Goal: Information Seeking & Learning: Learn about a topic

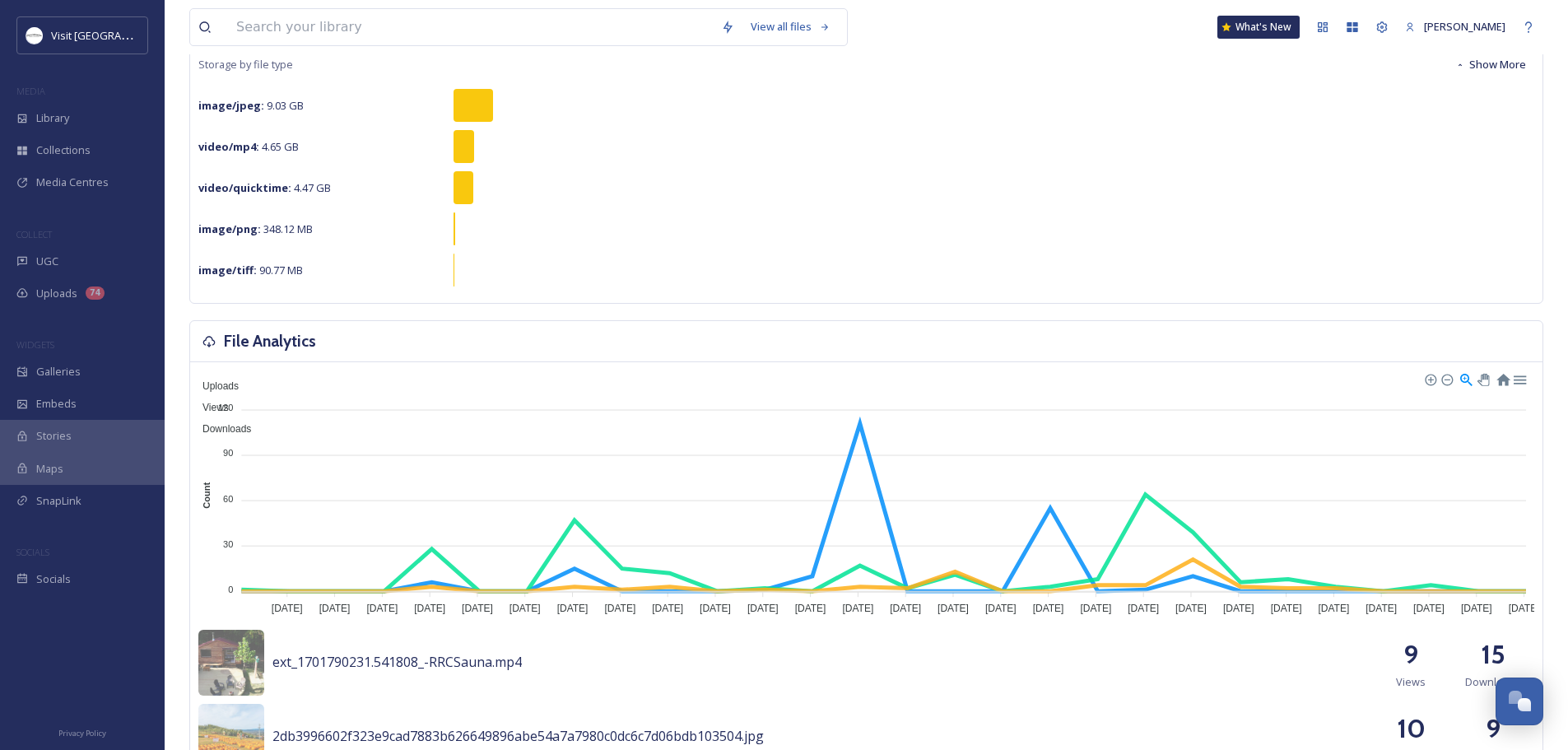
scroll to position [247, 0]
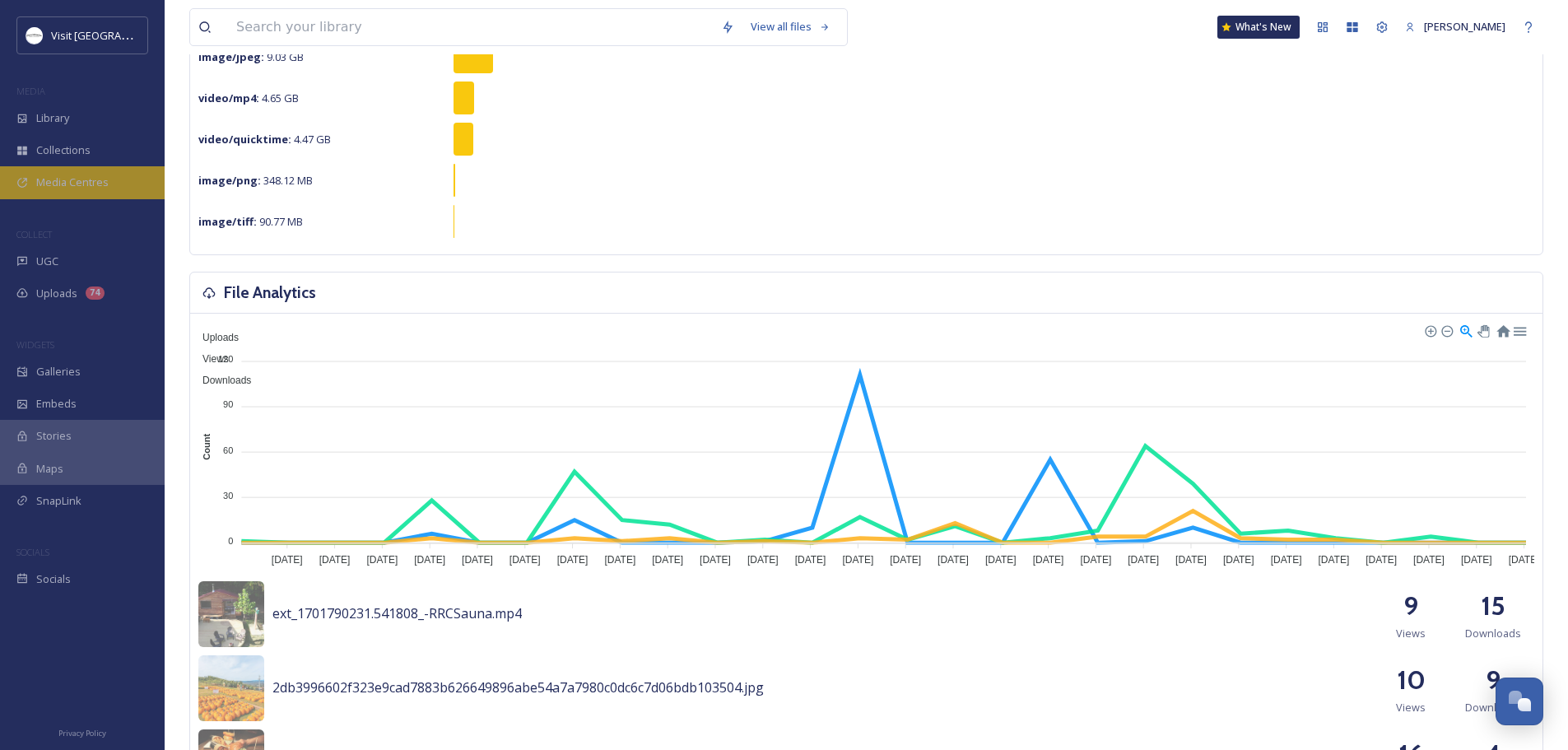
click at [86, 175] on span "Media Centres" at bounding box center [72, 182] width 72 height 16
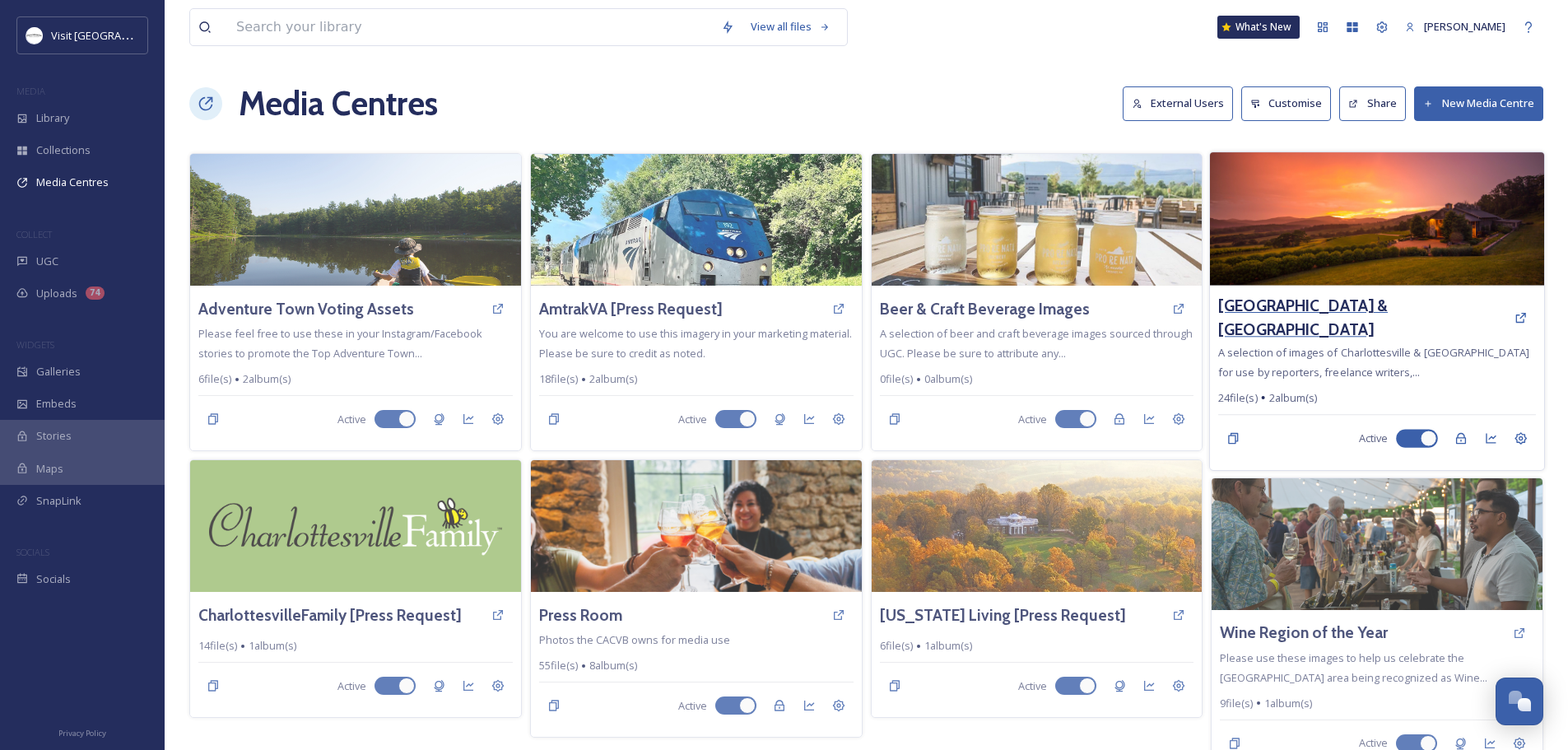
click at [1380, 315] on h3 "[GEOGRAPHIC_DATA] & [GEOGRAPHIC_DATA]" at bounding box center [1362, 318] width 287 height 48
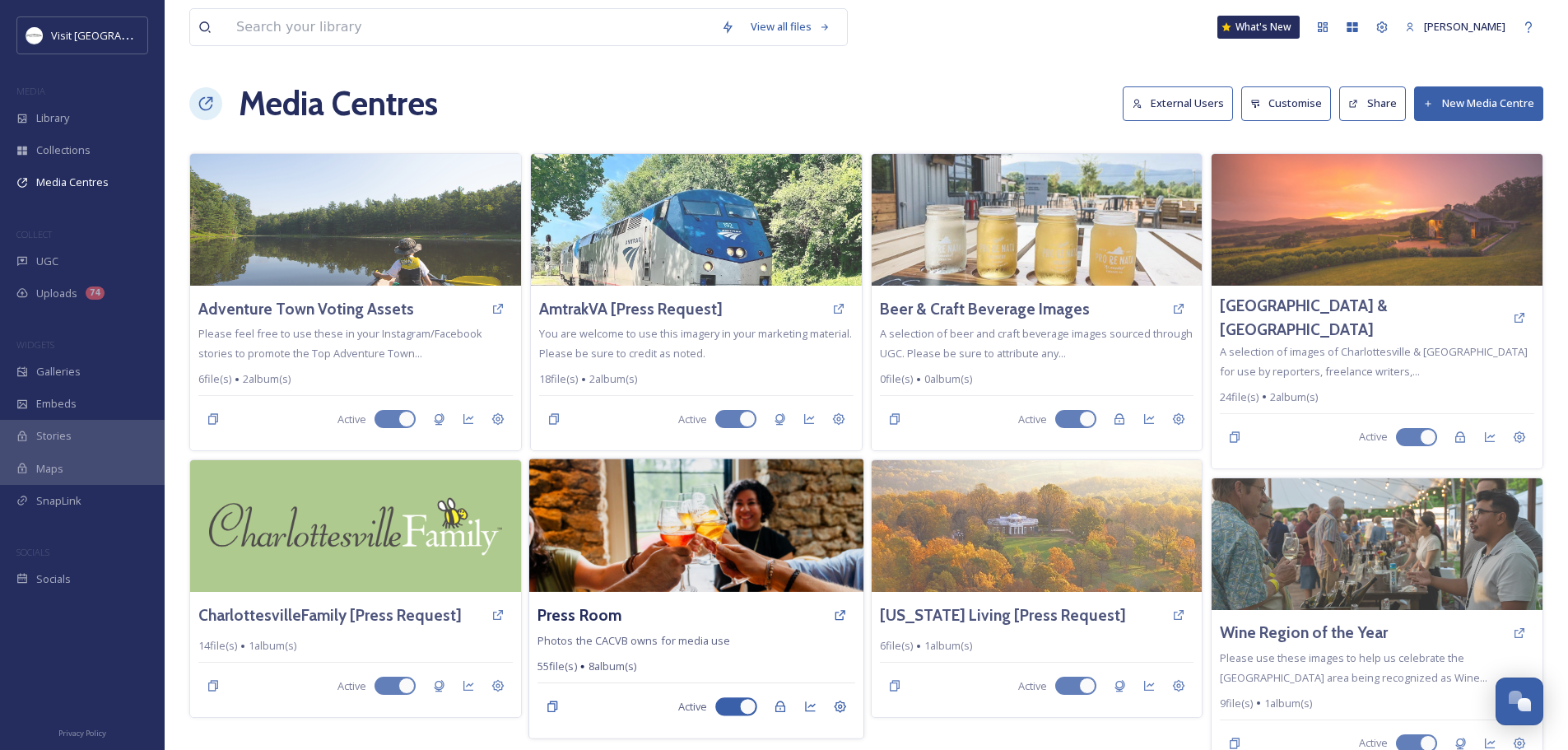
click at [666, 624] on div "Press Room" at bounding box center [696, 615] width 318 height 29
click at [596, 614] on h3 "Press Room" at bounding box center [579, 615] width 84 height 24
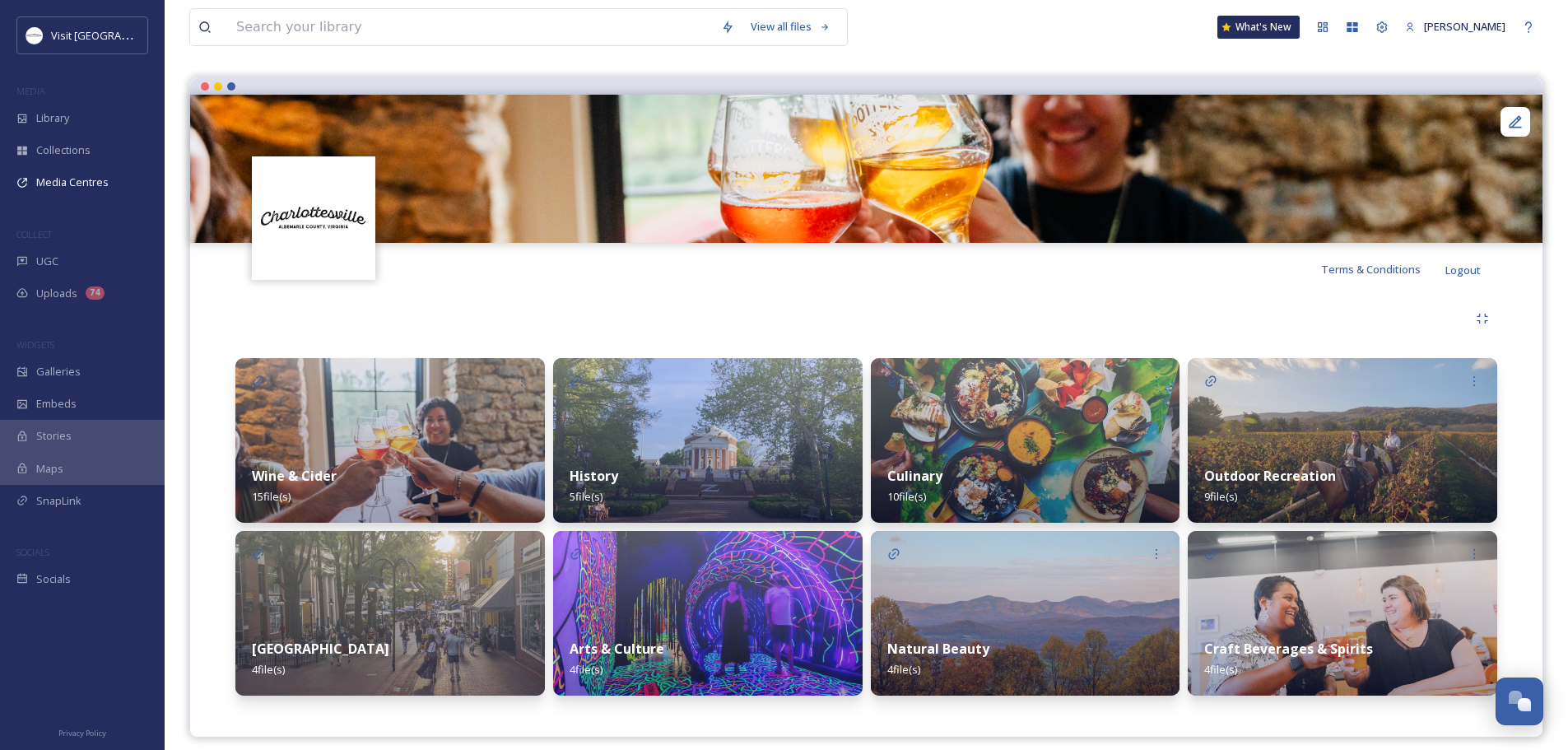
scroll to position [136, 0]
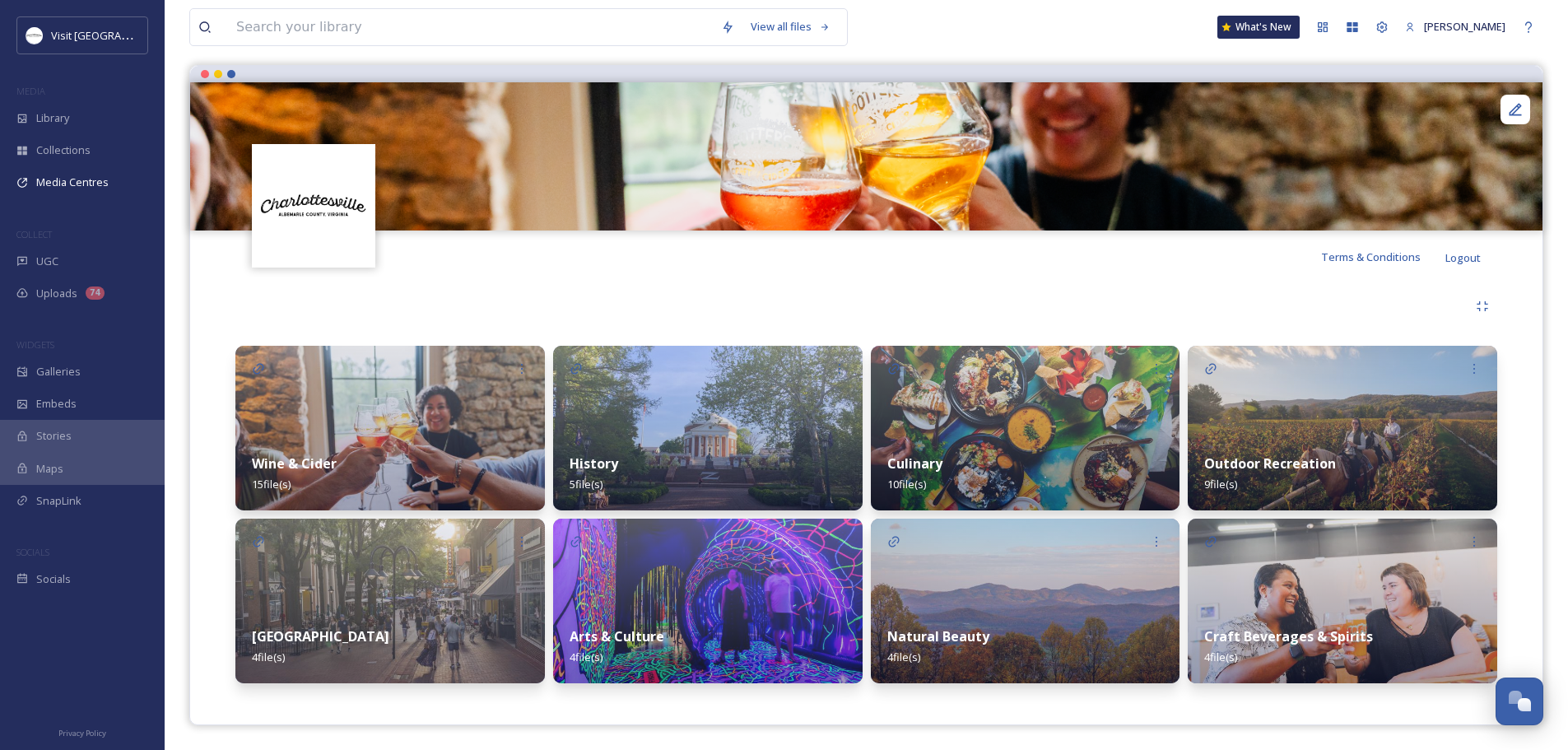
click at [426, 460] on div "Wine & Cider 15 file(s)" at bounding box center [390, 474] width 309 height 73
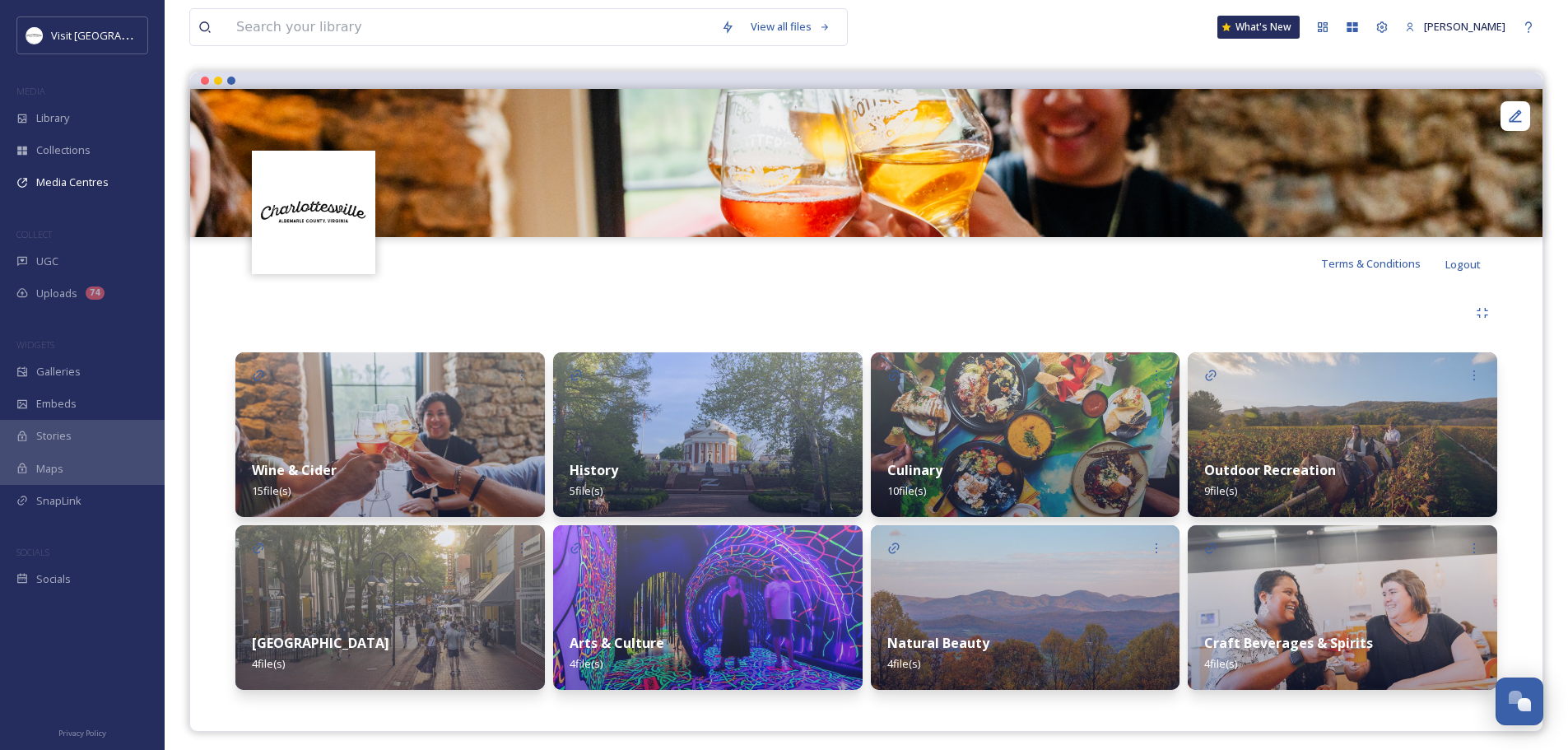
scroll to position [136, 0]
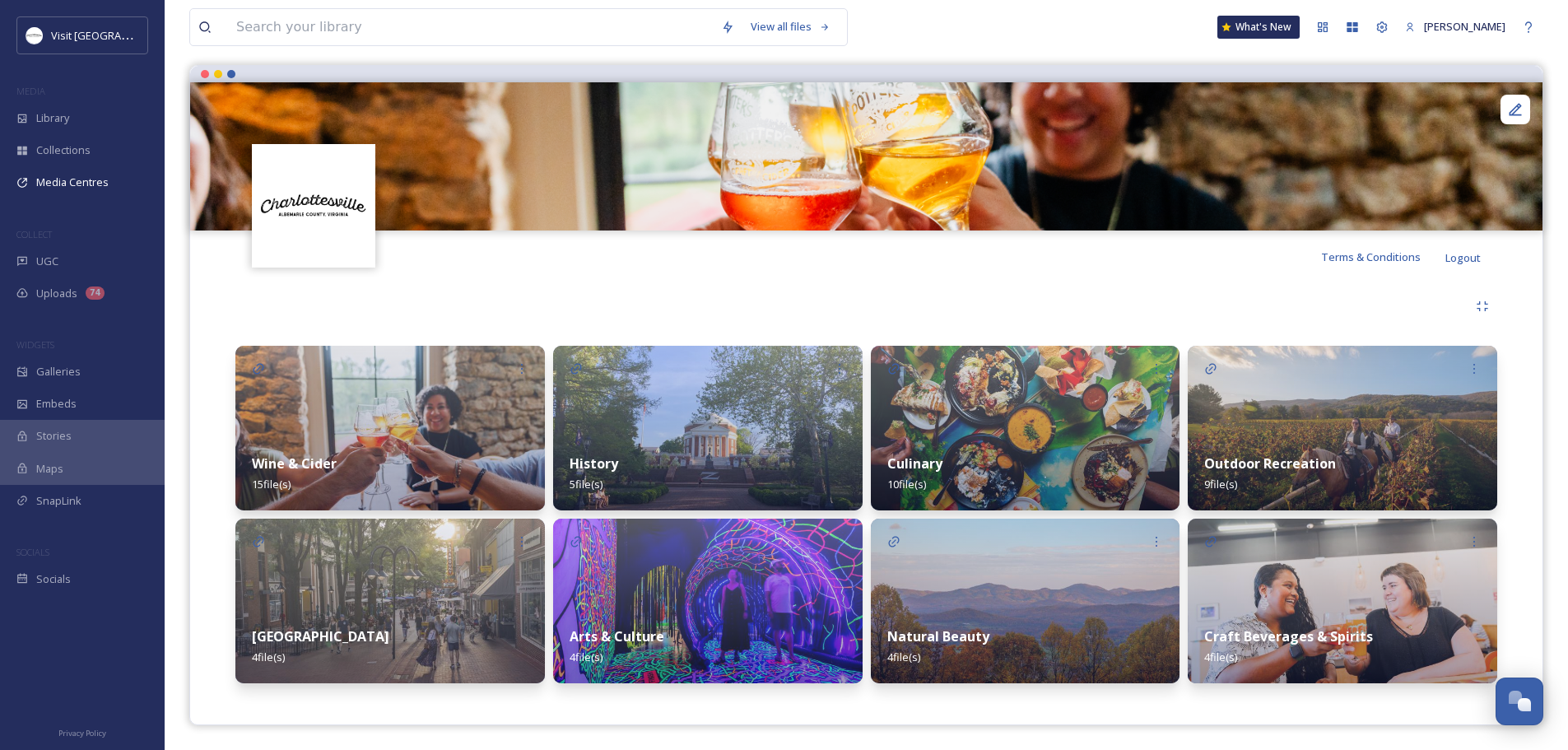
click at [1319, 598] on img at bounding box center [1343, 602] width 309 height 165
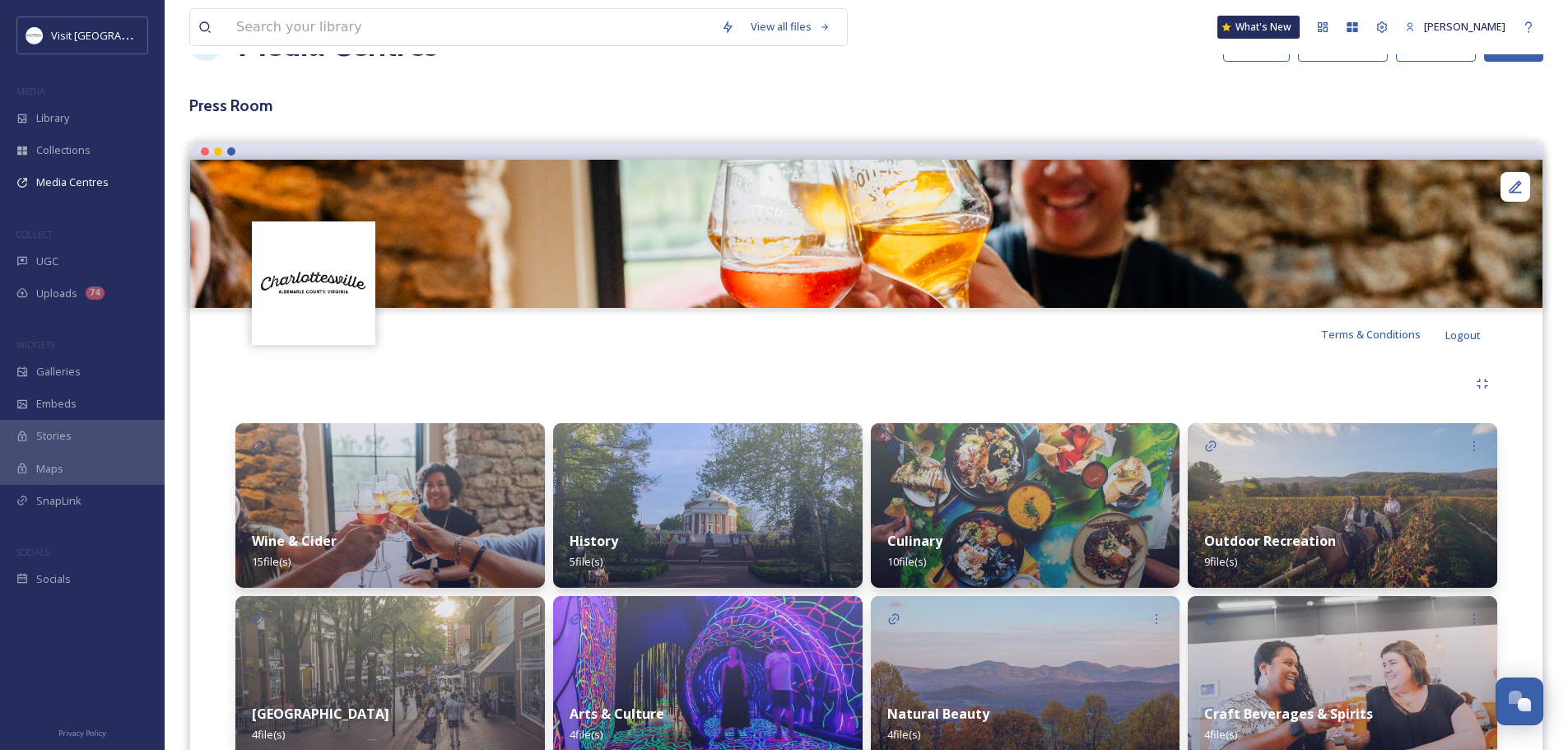
scroll to position [136, 0]
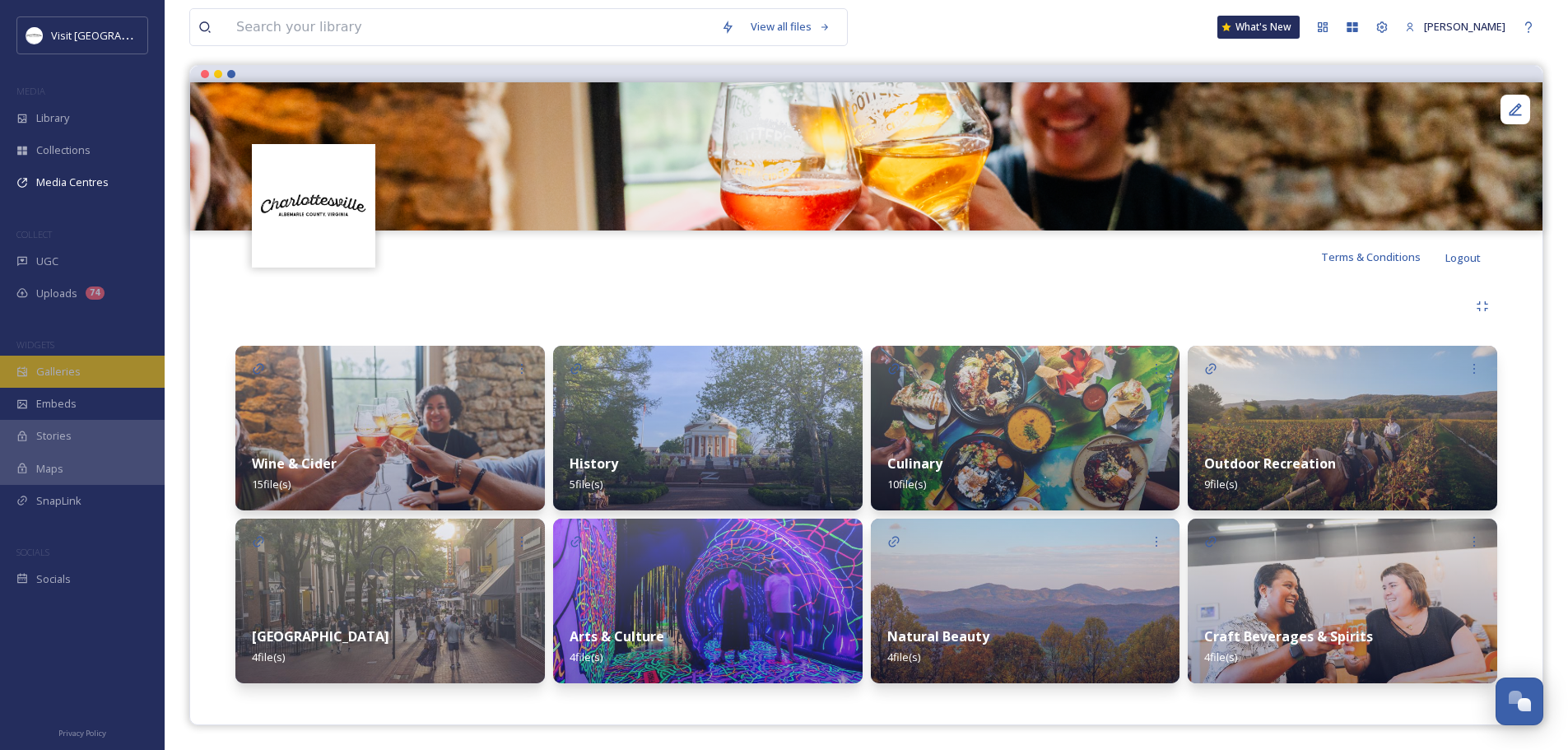
click at [57, 364] on span "Galleries" at bounding box center [59, 372] width 45 height 16
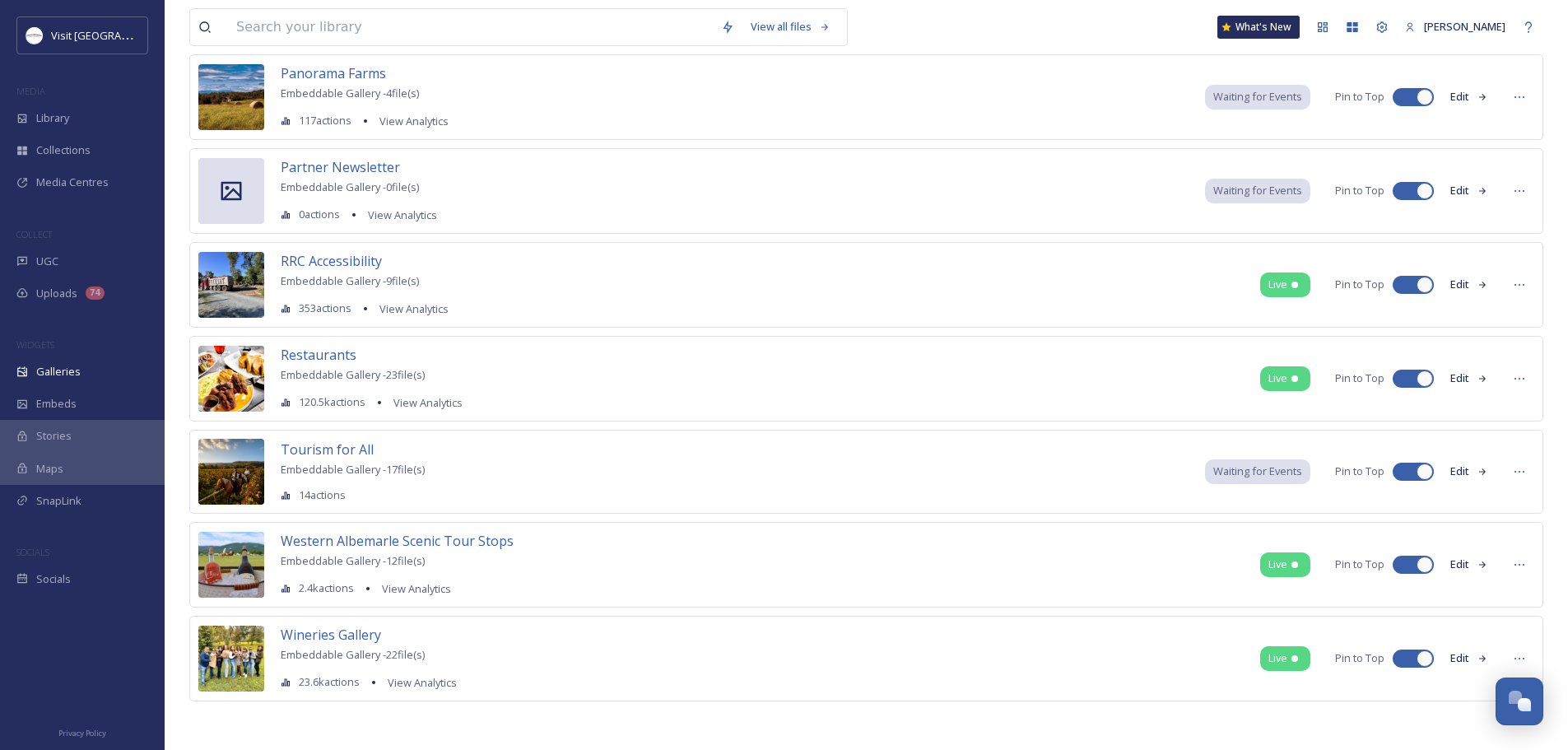
scroll to position [661, 0]
click at [53, 374] on span "Galleries" at bounding box center [59, 372] width 45 height 16
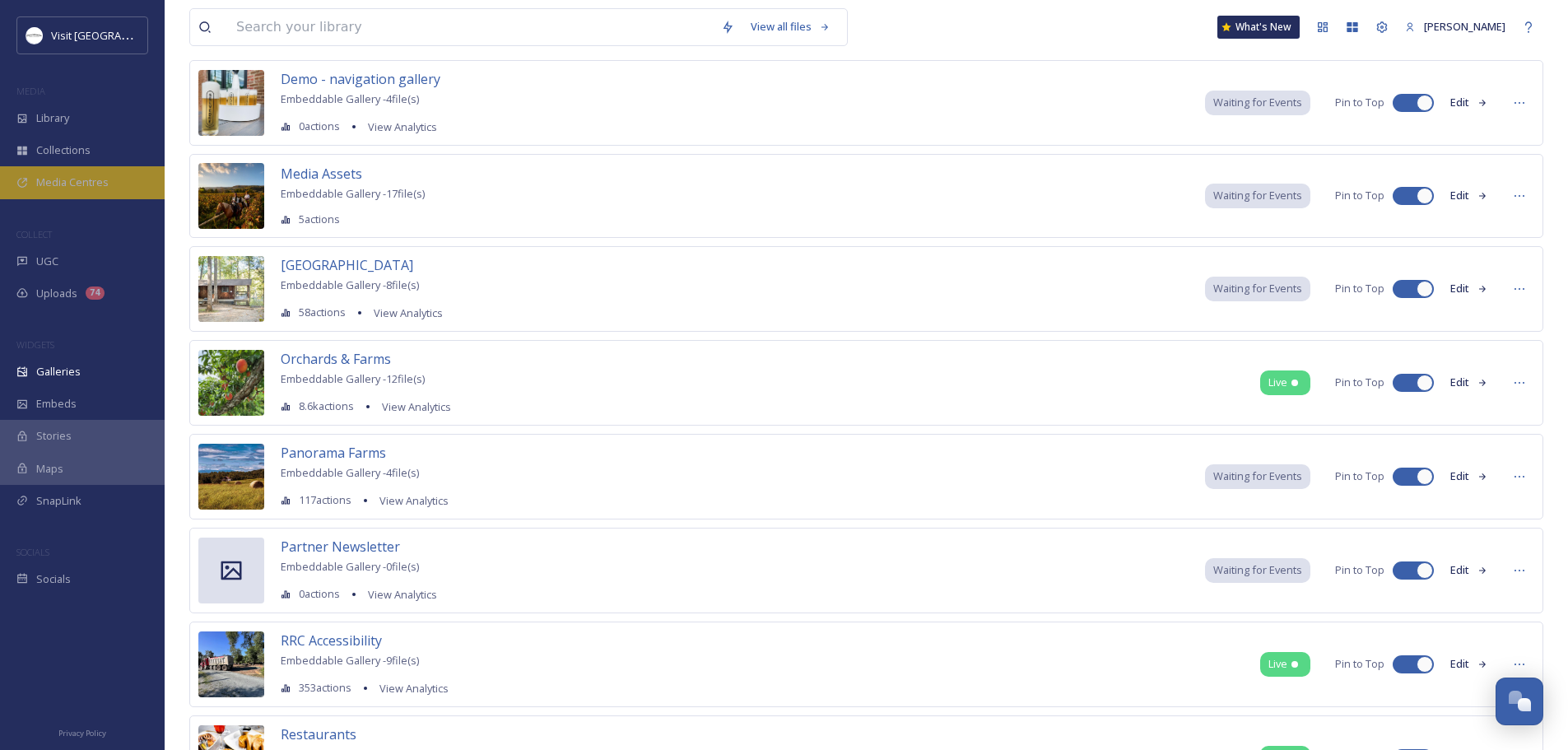
scroll to position [249, 0]
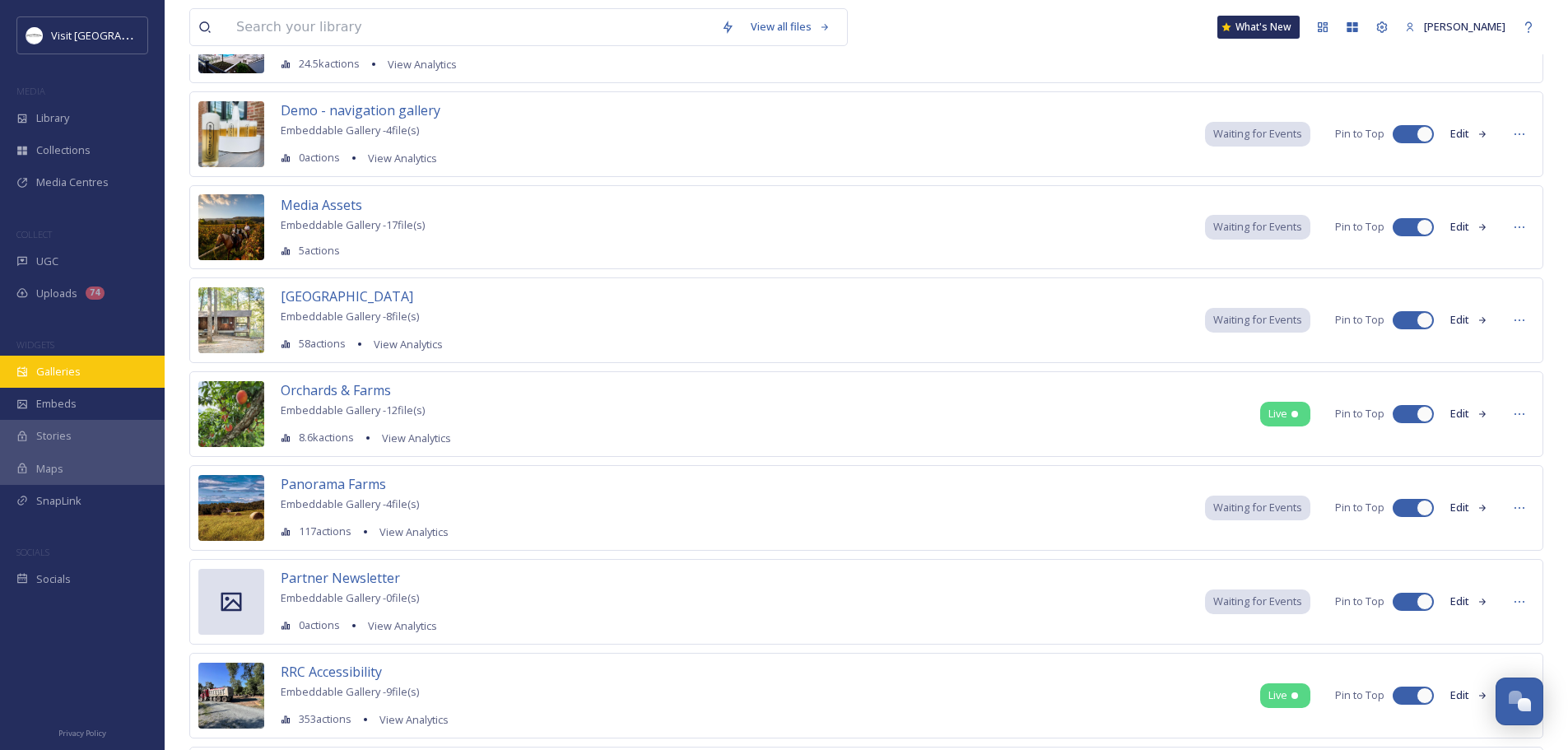
click at [70, 380] on div "Galleries" at bounding box center [82, 372] width 165 height 32
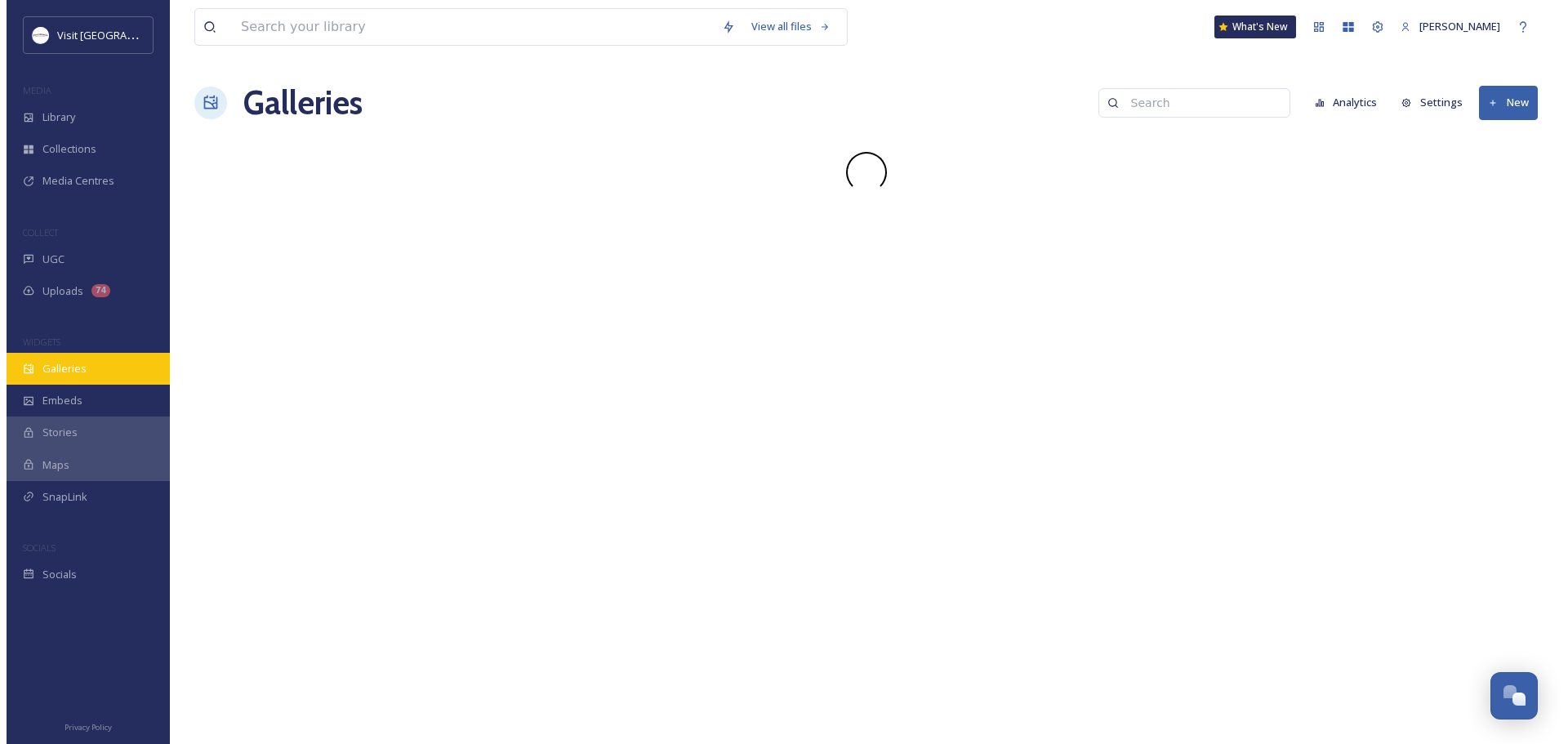
scroll to position [0, 0]
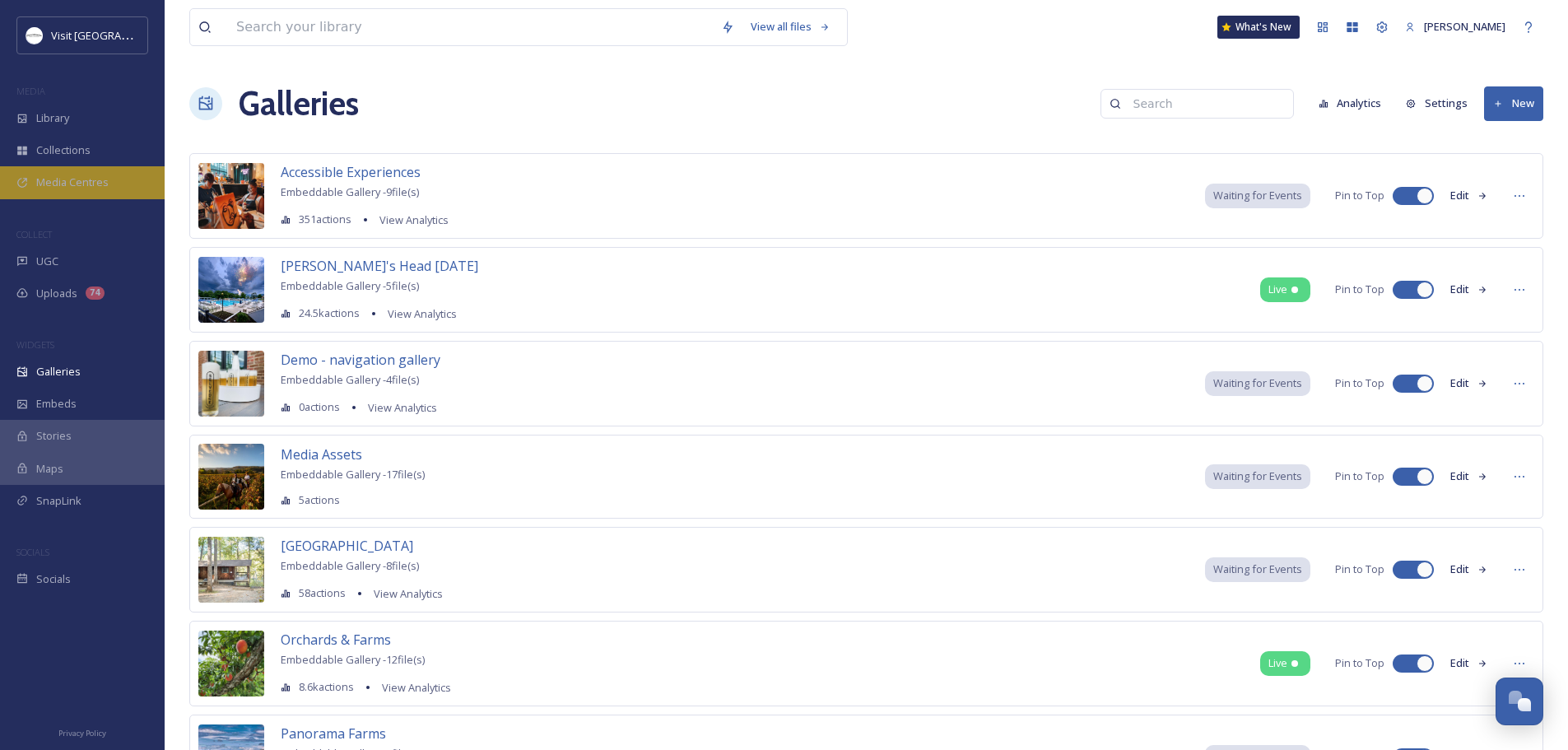
click at [67, 184] on span "Media Centres" at bounding box center [72, 182] width 72 height 16
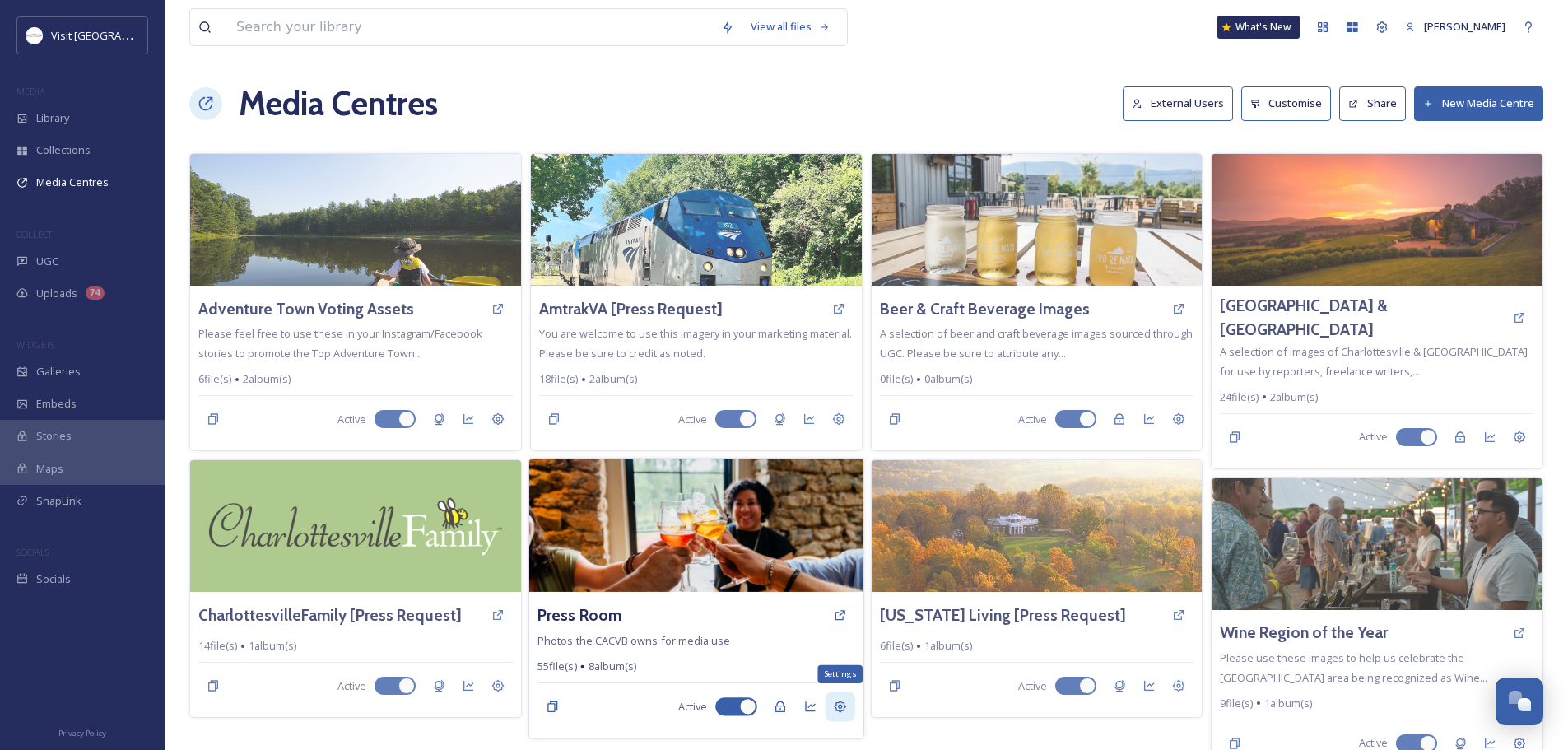
click at [837, 710] on icon at bounding box center [839, 706] width 12 height 12
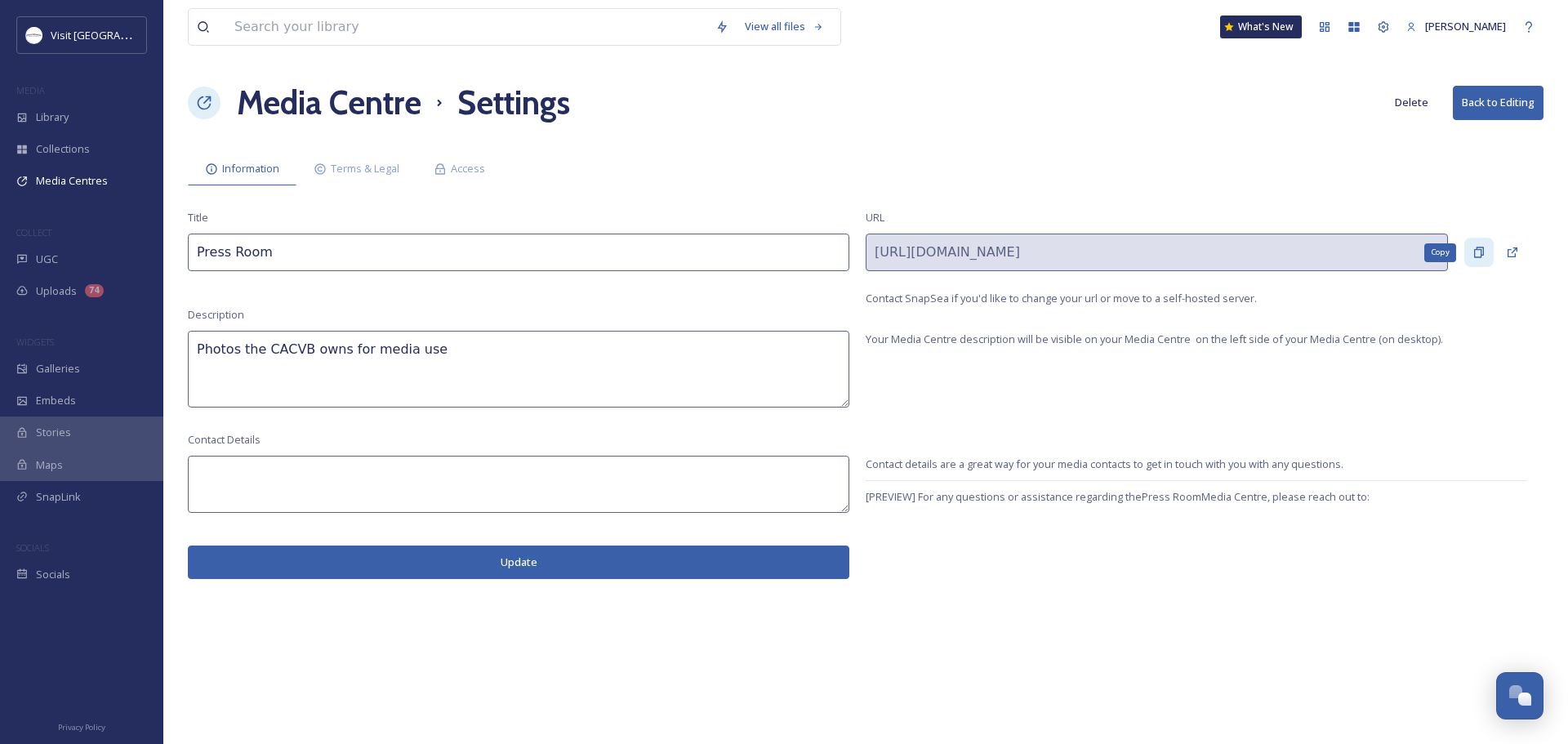
click at [1480, 254] on icon at bounding box center [1479, 253] width 13 height 13
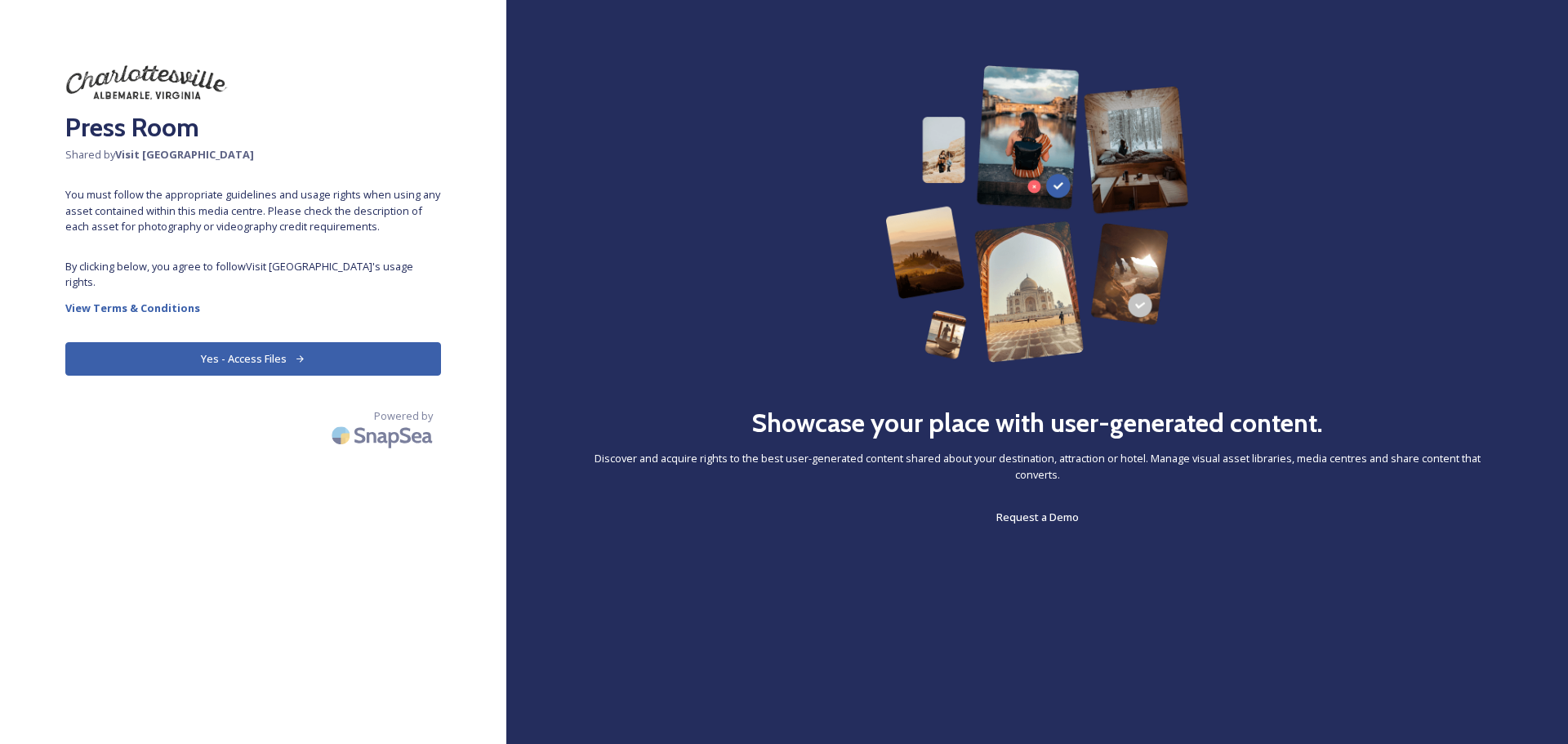
click at [295, 342] on button "Yes - Access Files" at bounding box center [253, 359] width 376 height 34
